Goal: Transaction & Acquisition: Purchase product/service

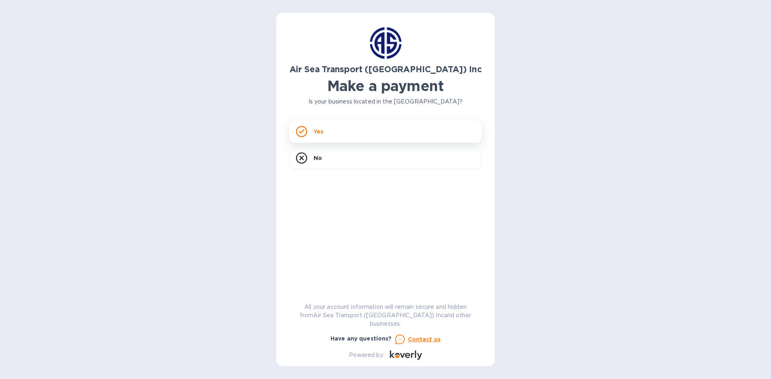
click at [326, 132] on div "Yes" at bounding box center [385, 131] width 193 height 22
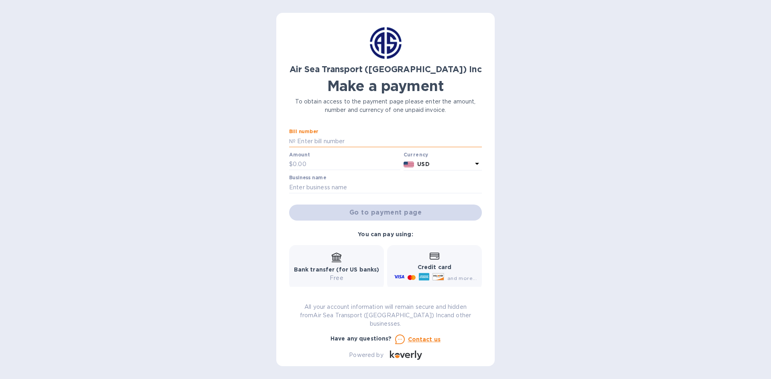
click at [318, 142] on input "text" at bounding box center [388, 141] width 186 height 12
type input "CHI-AR173508"
click at [306, 161] on input "text" at bounding box center [347, 165] width 108 height 12
type input "3,493.75"
click at [306, 186] on input "text" at bounding box center [385, 187] width 193 height 12
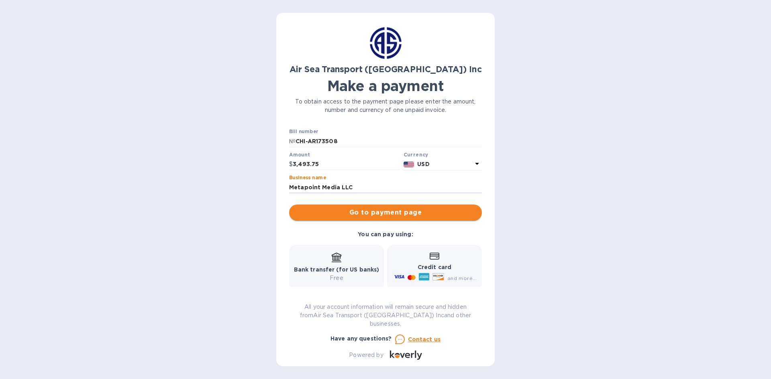
type input "Metapoint Media LLC"
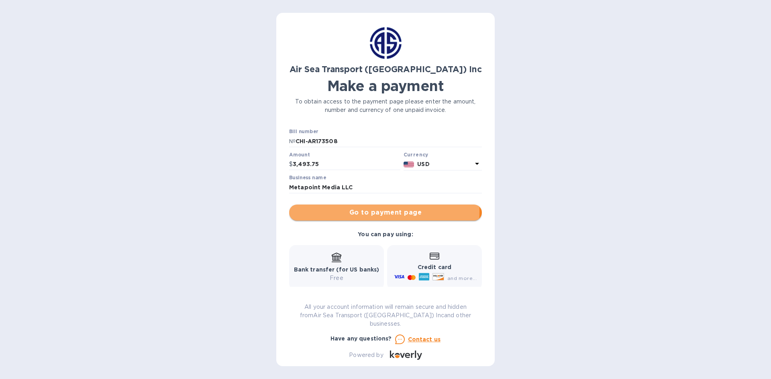
click at [351, 212] on span "Go to payment page" at bounding box center [385, 213] width 180 height 10
